Goal: Task Accomplishment & Management: Manage account settings

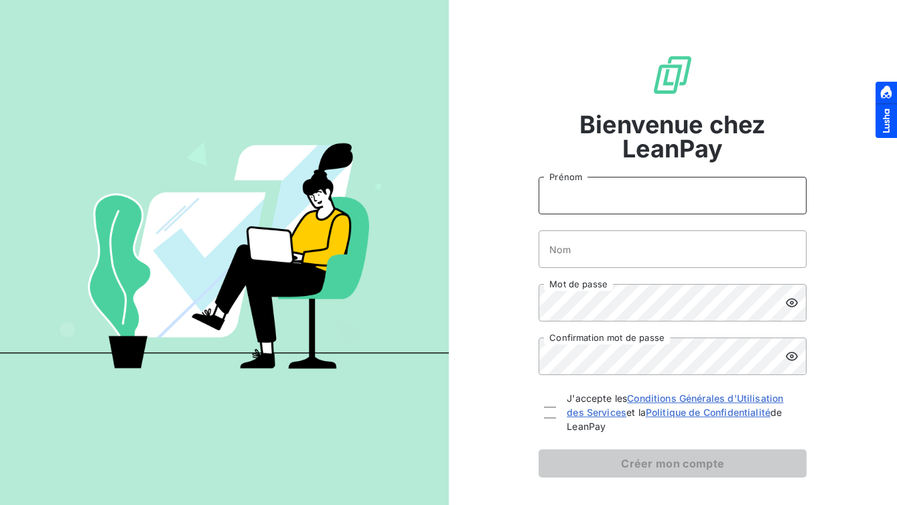
click at [598, 196] on input "Prénom" at bounding box center [673, 196] width 268 height 38
type input "[PERSON_NAME]"
click at [626, 253] on input "Nom" at bounding box center [673, 249] width 268 height 38
type input "Bancaud"
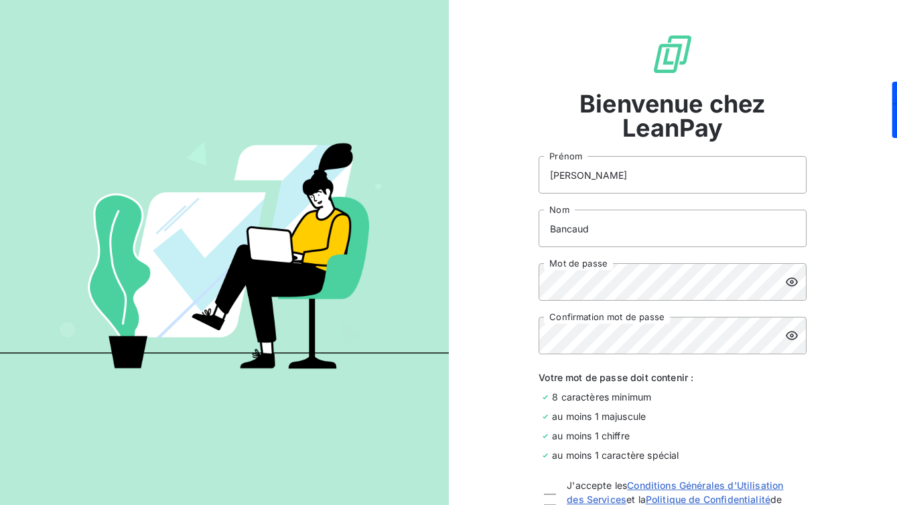
click at [796, 284] on icon at bounding box center [792, 282] width 12 height 9
click at [519, 273] on div "Bienvenue chez LeanPay Jean-Hugues Prénom Bancaud Nom Mot de passe Confirmation…" at bounding box center [673, 298] width 449 height 639
click at [874, 203] on div "Bienvenue chez LeanPay Jean-Hugues Prénom Bancaud Nom Mot de passe Confirmation…" at bounding box center [673, 298] width 449 height 639
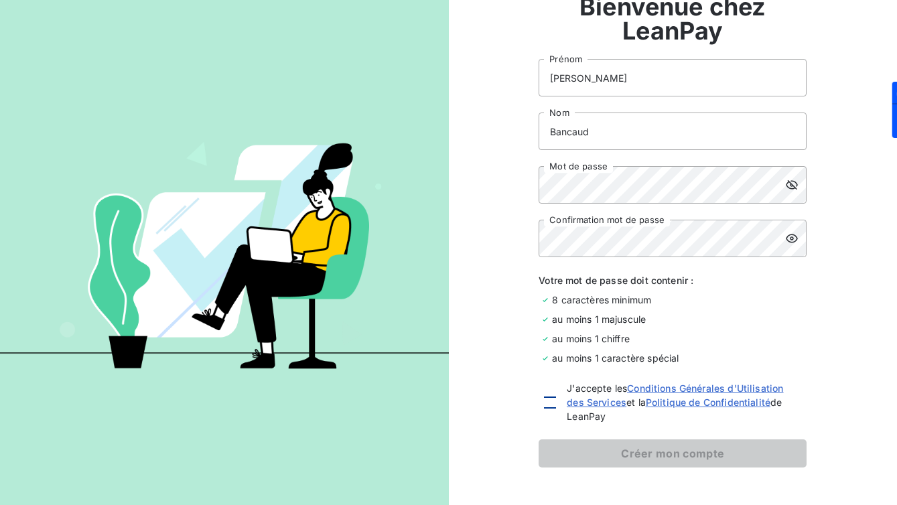
click at [551, 405] on div at bounding box center [550, 403] width 12 height 12
checkbox input "true"
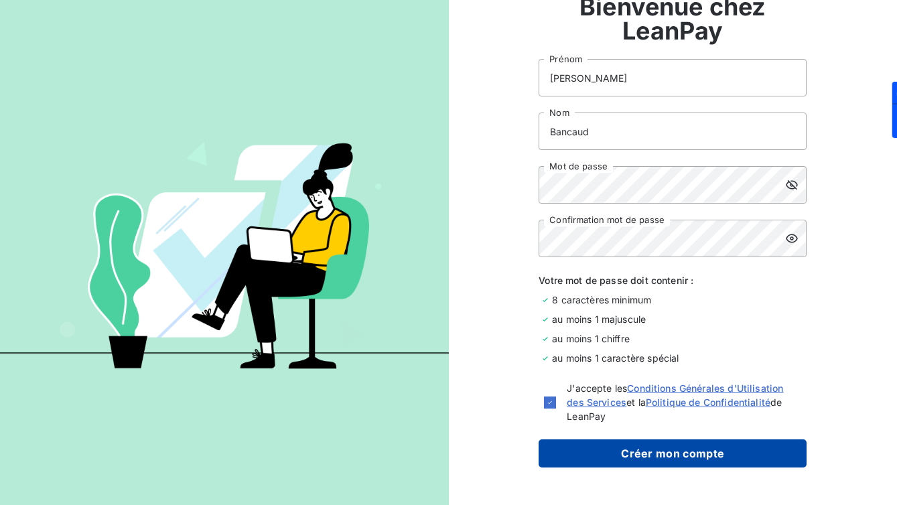
click at [564, 447] on button "Créer mon compte" at bounding box center [673, 454] width 268 height 28
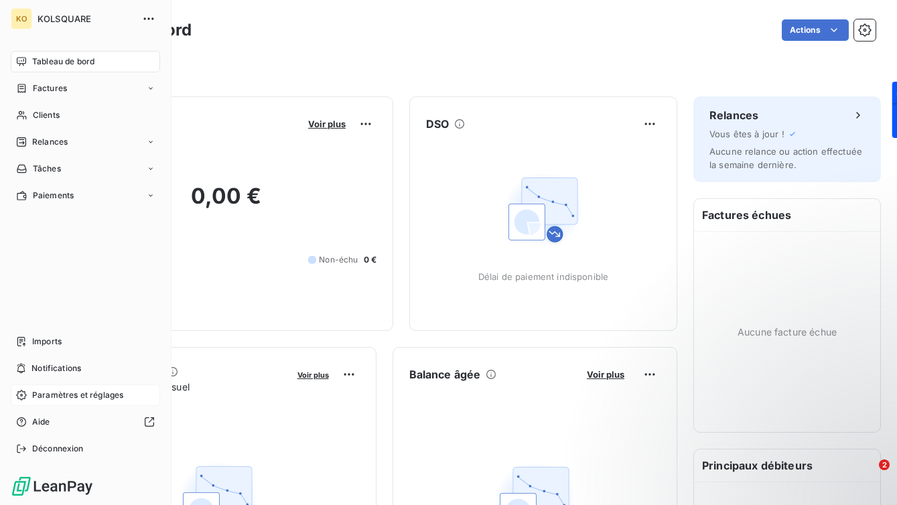
click at [55, 397] on span "Paramètres et réglages" at bounding box center [77, 395] width 91 height 12
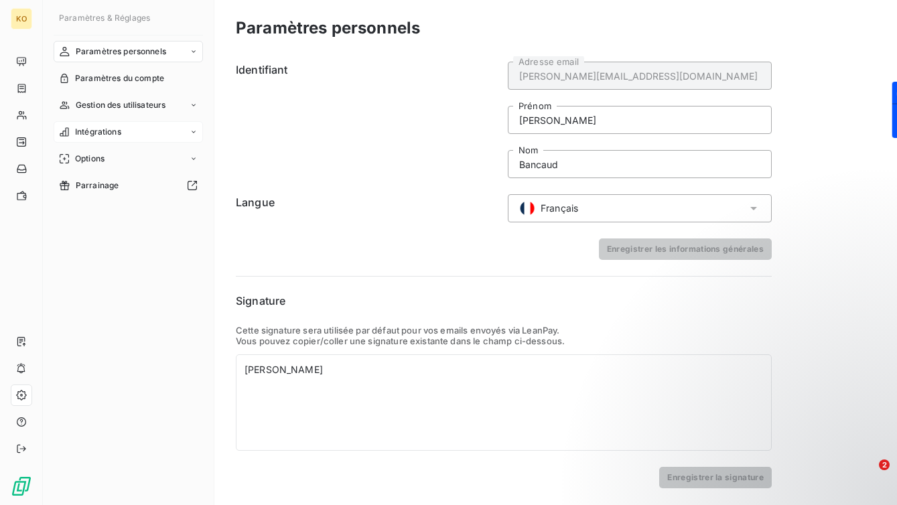
click at [121, 131] on span "Intégrations" at bounding box center [98, 132] width 46 height 12
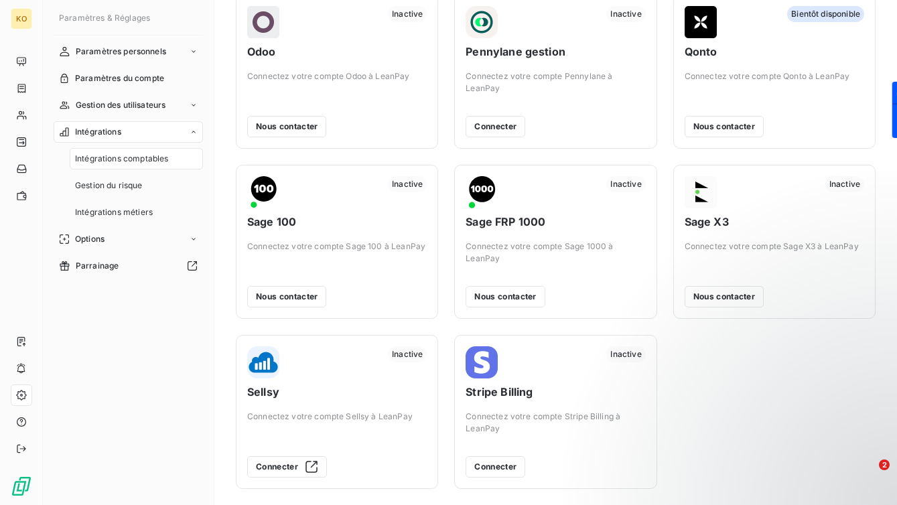
scroll to position [228, 0]
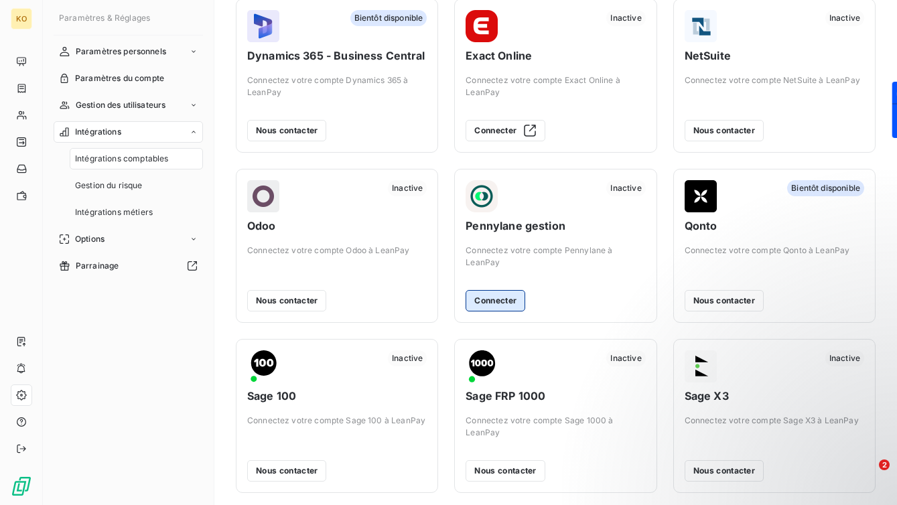
click at [498, 302] on button "Connecter" at bounding box center [496, 300] width 60 height 21
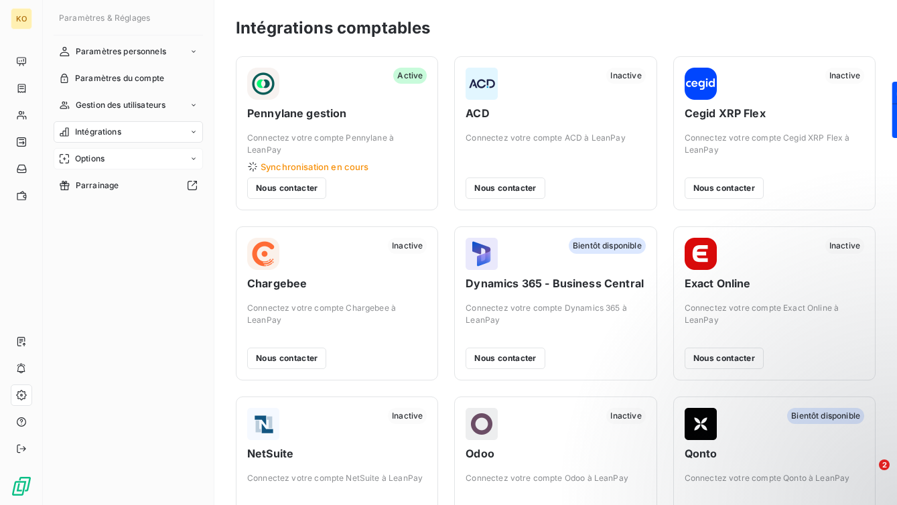
click at [194, 159] on icon at bounding box center [194, 159] width 8 height 8
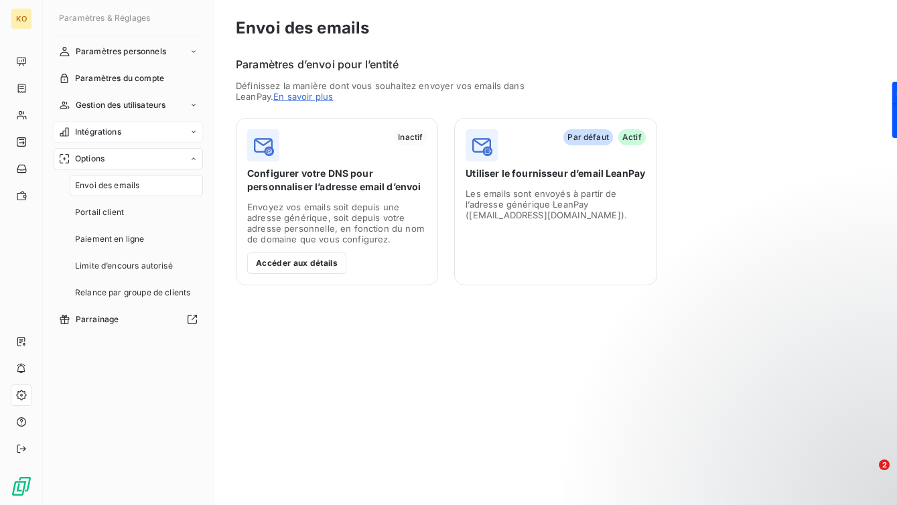
click at [139, 131] on div "Intégrations" at bounding box center [128, 131] width 149 height 21
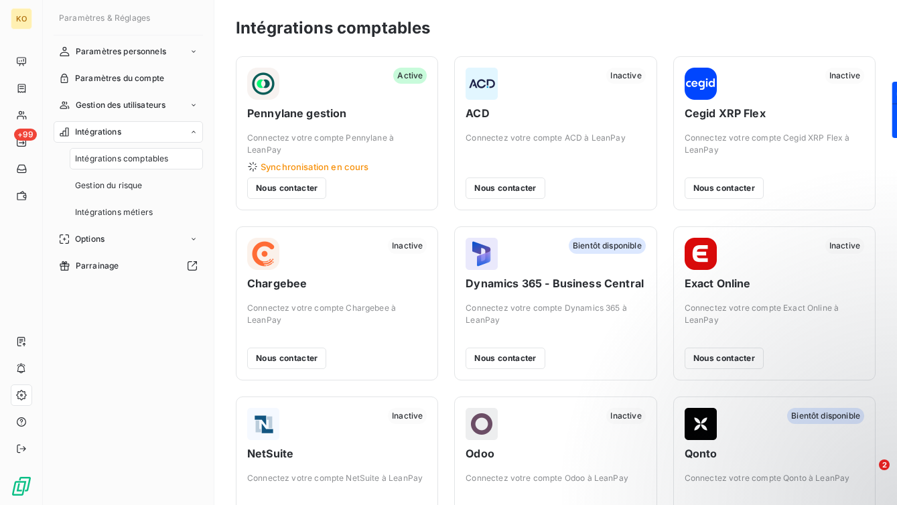
click at [547, 40] on div "Intégrations comptables Active Pennylane gestion Connectez votre compte Pennyla…" at bounding box center [555, 453] width 683 height 907
click at [155, 218] on div "Intégrations métiers" at bounding box center [136, 212] width 133 height 21
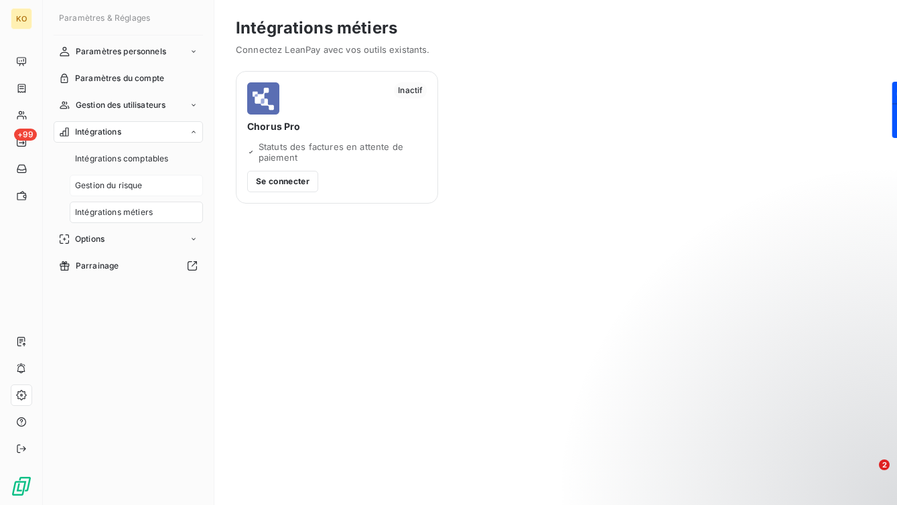
click at [145, 186] on div "Gestion du risque" at bounding box center [136, 185] width 133 height 21
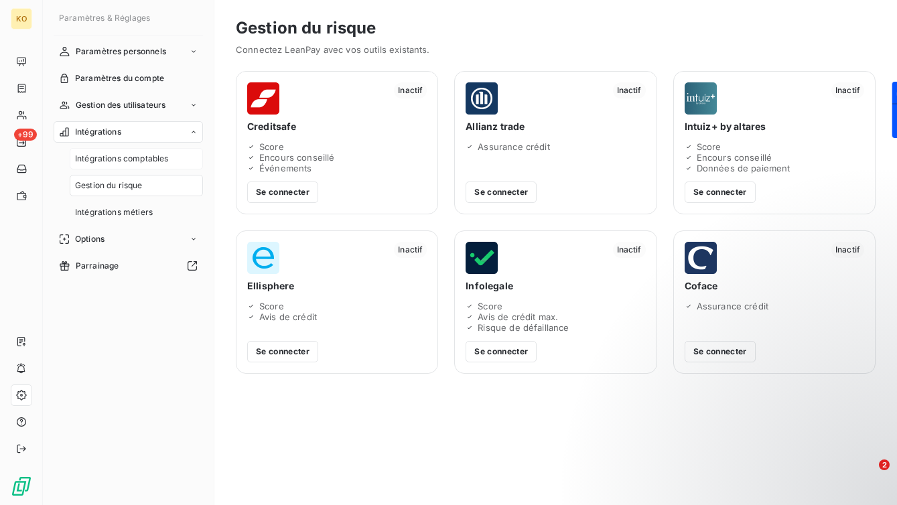
click at [139, 160] on span "Intégrations comptables" at bounding box center [121, 159] width 93 height 12
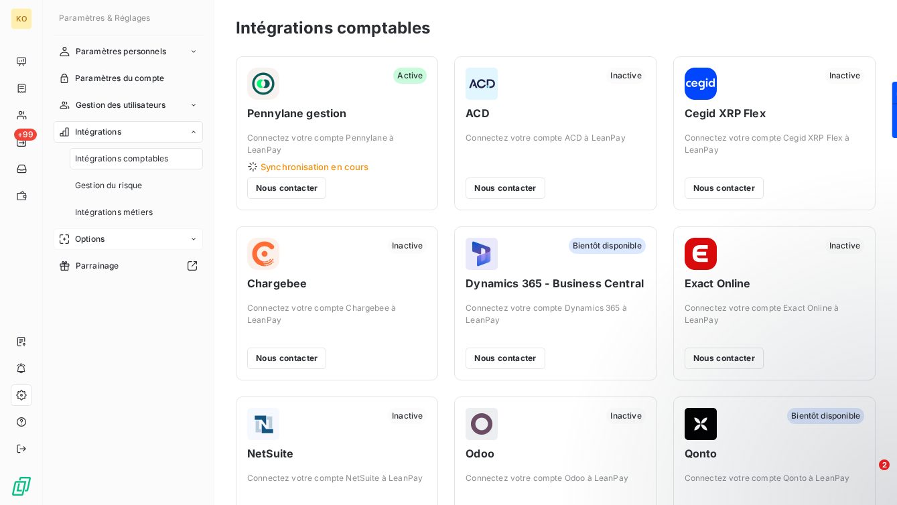
click at [145, 241] on div "Options" at bounding box center [128, 238] width 149 height 21
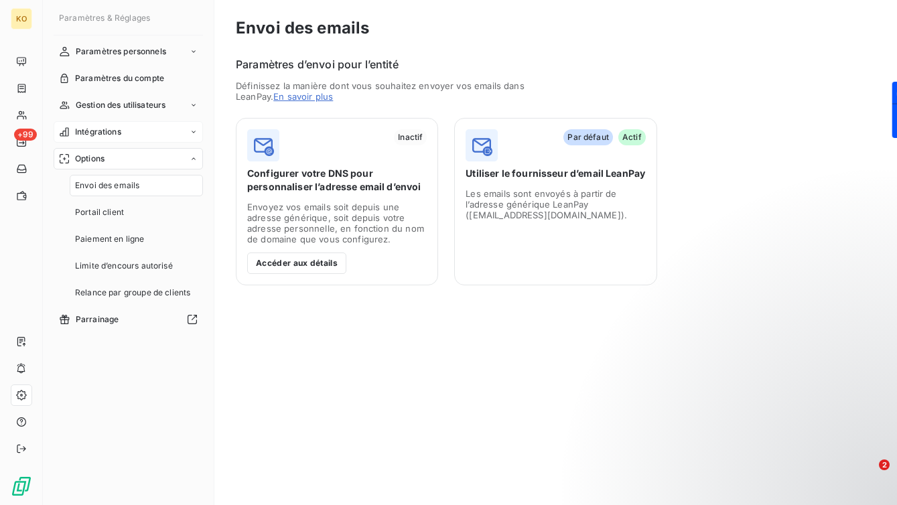
click at [139, 128] on div "Intégrations" at bounding box center [128, 131] width 149 height 21
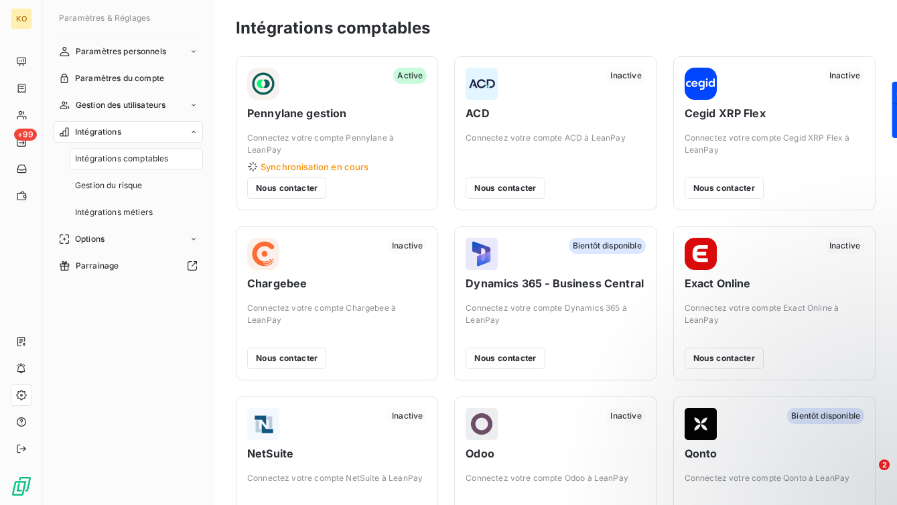
click at [336, 83] on div "Active" at bounding box center [337, 84] width 180 height 32
click at [526, 27] on div "Intégrations comptables" at bounding box center [556, 28] width 640 height 24
